Goal: Task Accomplishment & Management: Complete application form

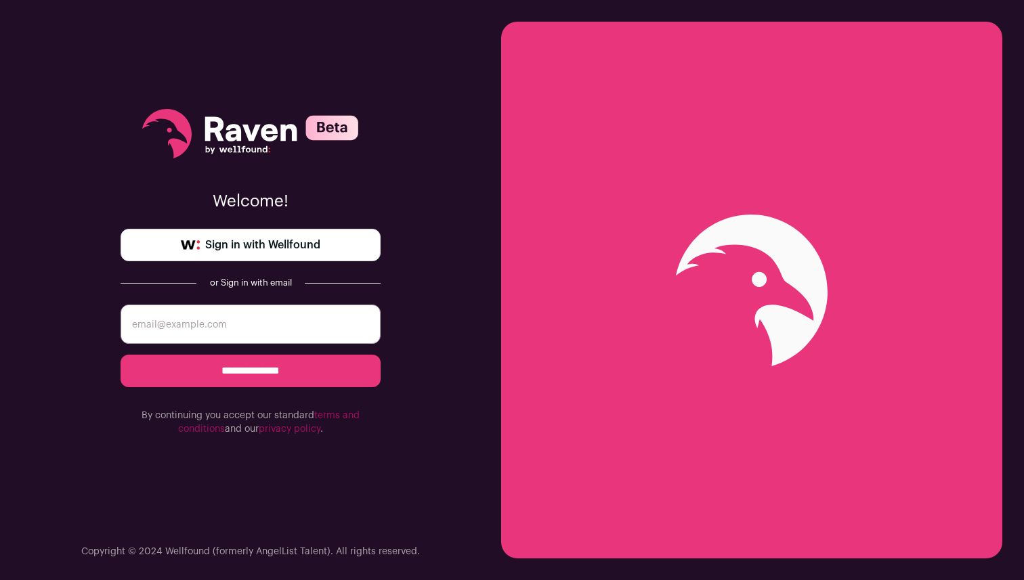
click at [372, 244] on link "Sign in with Wellfound" at bounding box center [250, 245] width 260 height 32
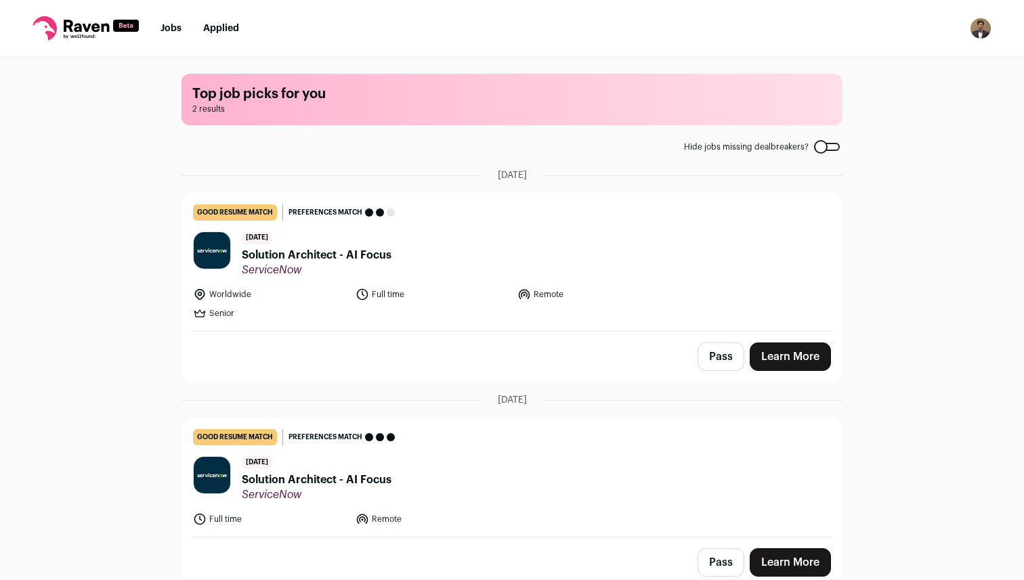
click at [143, 271] on div "Top job picks for you 2 results Hide jobs missing dealbreakers? [DATE] good res…" at bounding box center [512, 318] width 1024 height 521
click at [377, 261] on span "Solution Architect - AI Focus" at bounding box center [317, 255] width 150 height 16
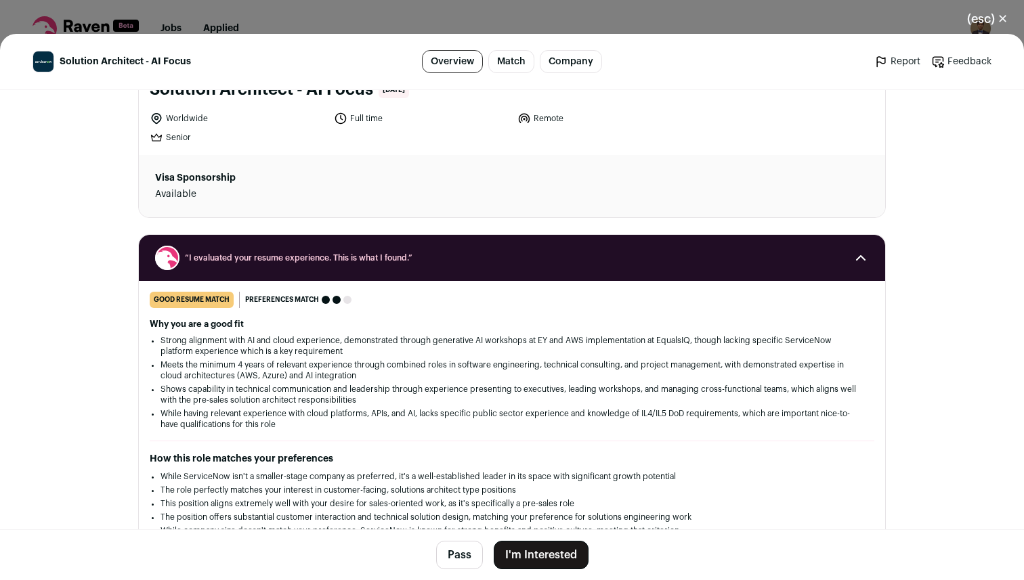
scroll to position [106, 0]
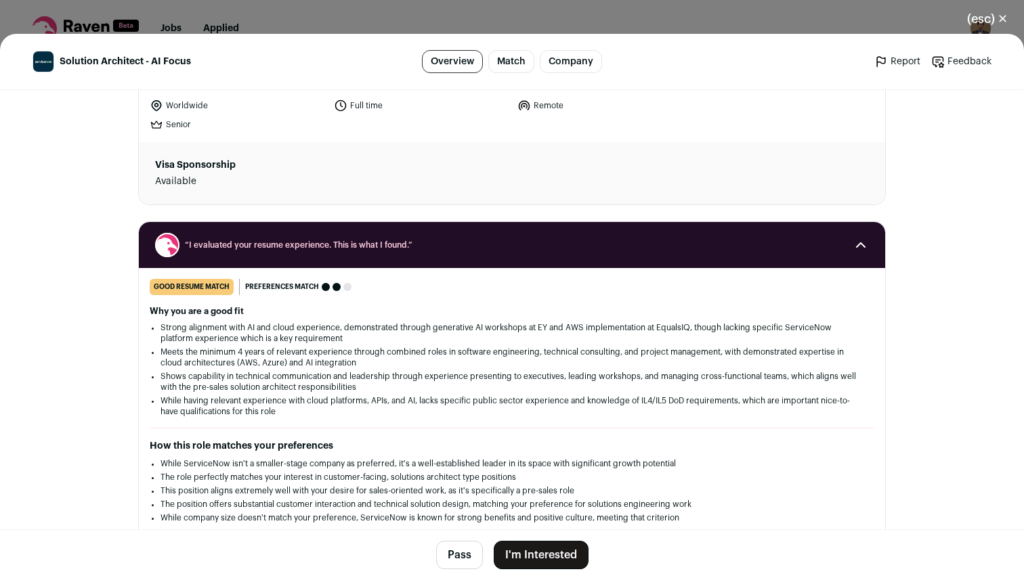
click at [563, 545] on button "I'm Interested" at bounding box center [540, 555] width 95 height 28
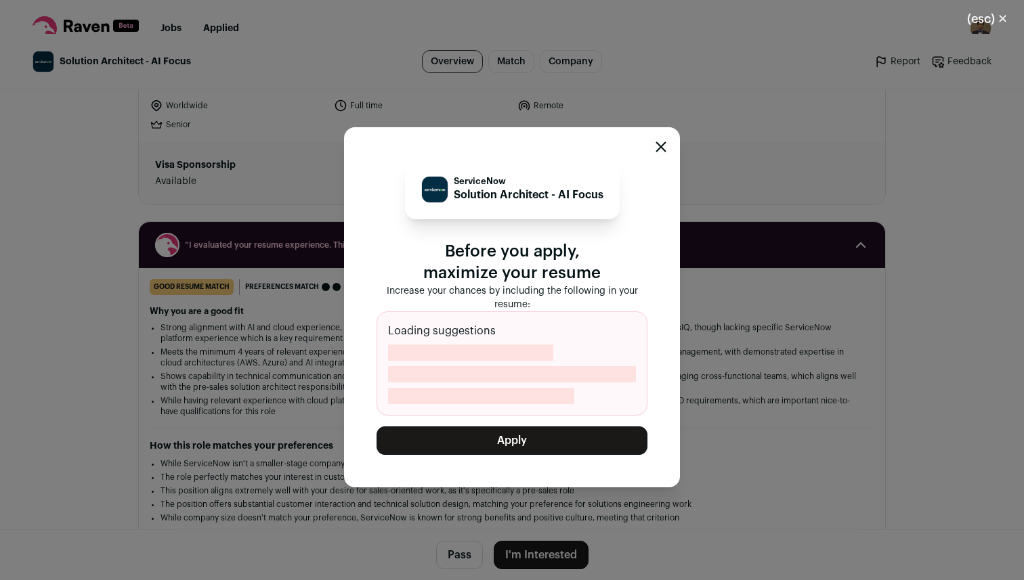
drag, startPoint x: 519, startPoint y: 445, endPoint x: 554, endPoint y: 308, distance: 141.7
click at [554, 308] on div "ServiceNow Solution Architect - AI Focus Before you apply, maximize your resume…" at bounding box center [511, 307] width 271 height 295
click at [515, 438] on button "Apply" at bounding box center [511, 440] width 271 height 28
